Goal: Find specific page/section: Find specific page/section

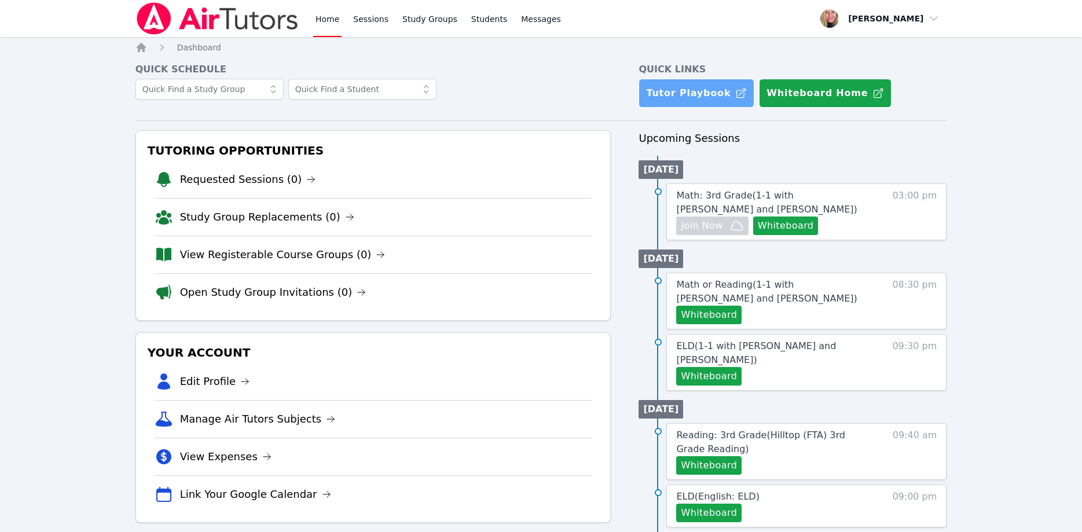
click at [688, 96] on link "Tutor Playbook" at bounding box center [696, 93] width 116 height 29
